Goal: Find contact information: Find contact information

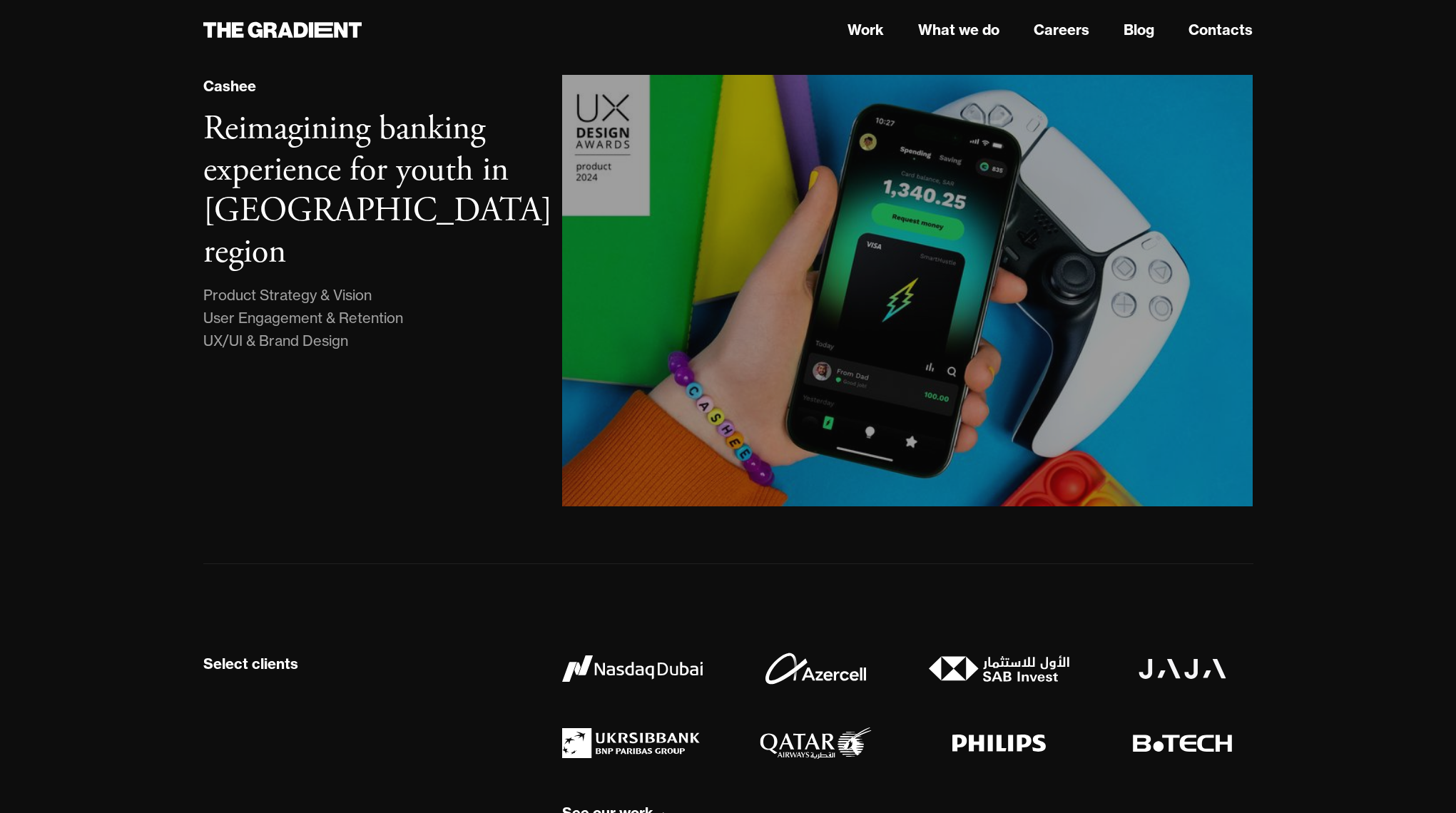
scroll to position [1227, 0]
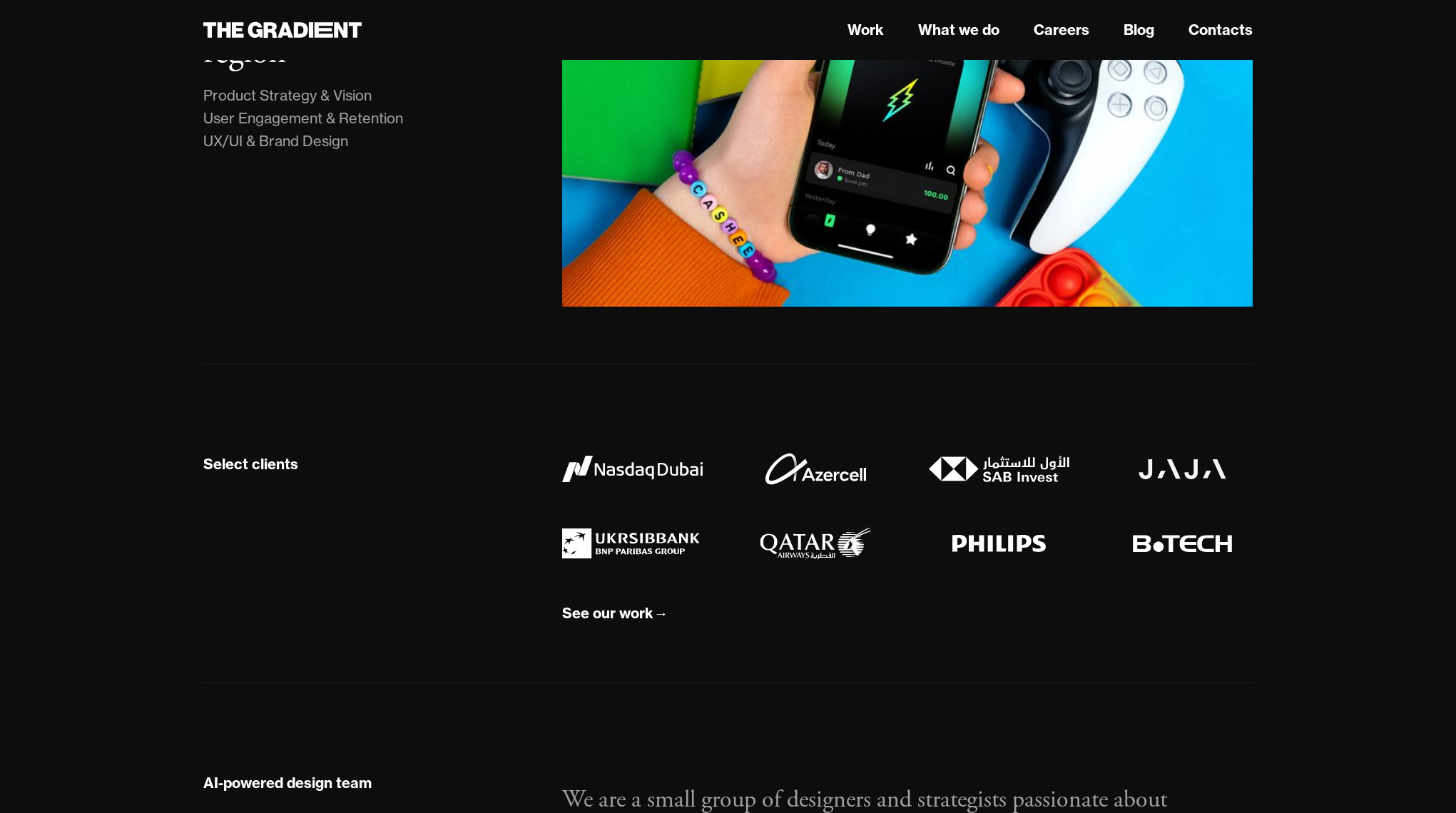
click at [1133, 32] on link "Blog" at bounding box center [1140, 30] width 31 height 21
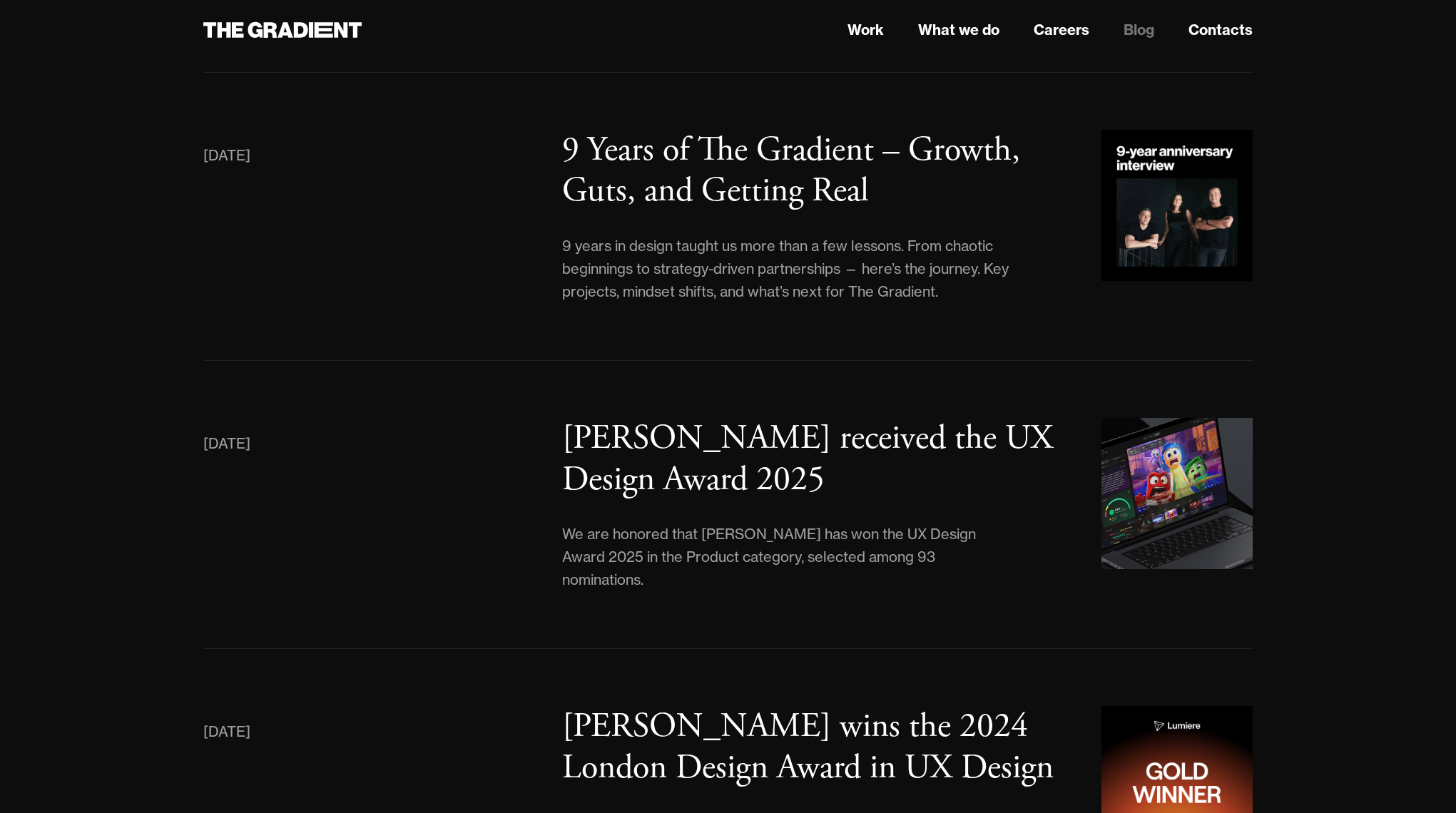
scroll to position [485, 0]
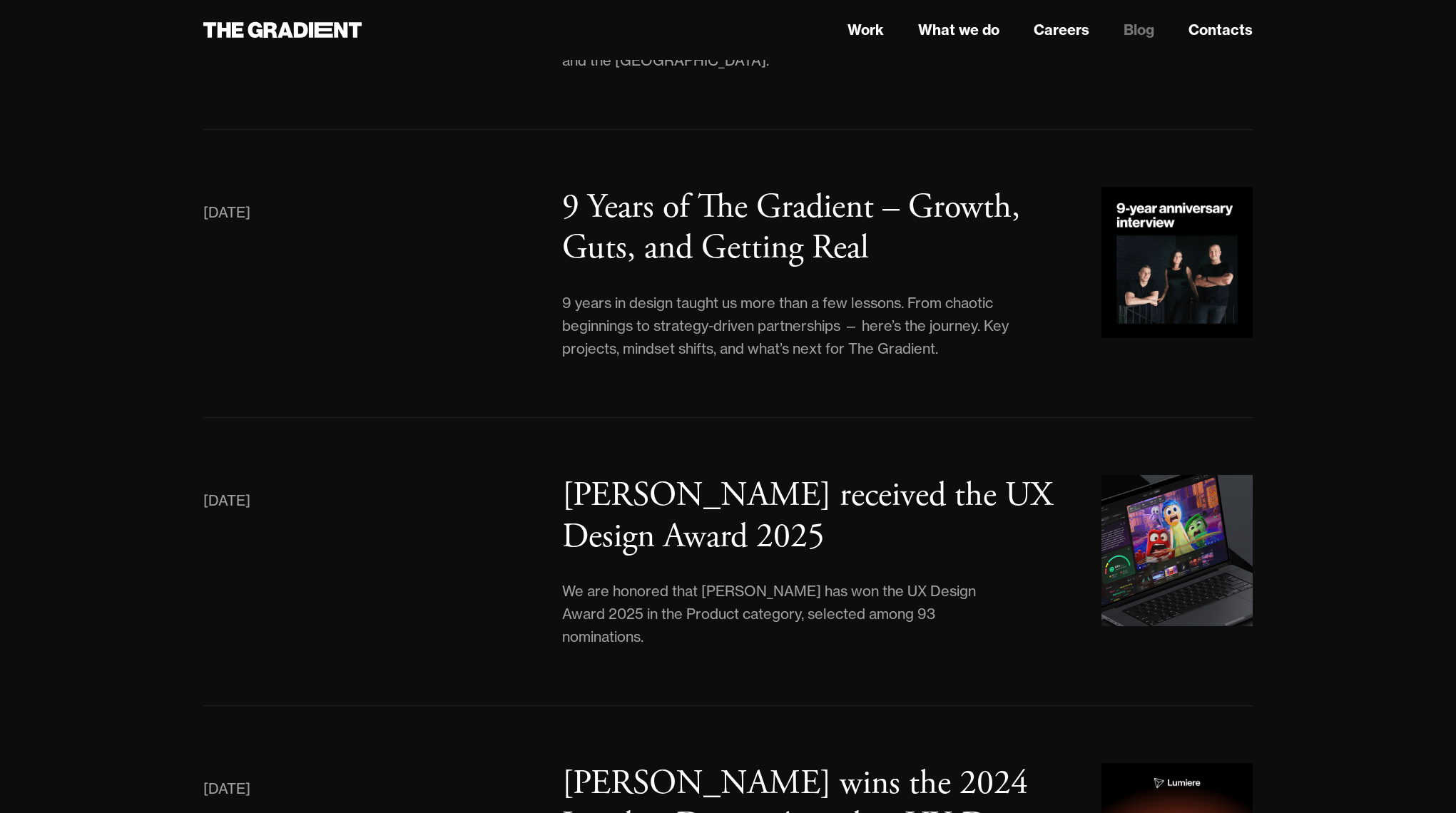
click at [1227, 29] on link "Contacts" at bounding box center [1220, 30] width 64 height 21
